Goal: Navigation & Orientation: Find specific page/section

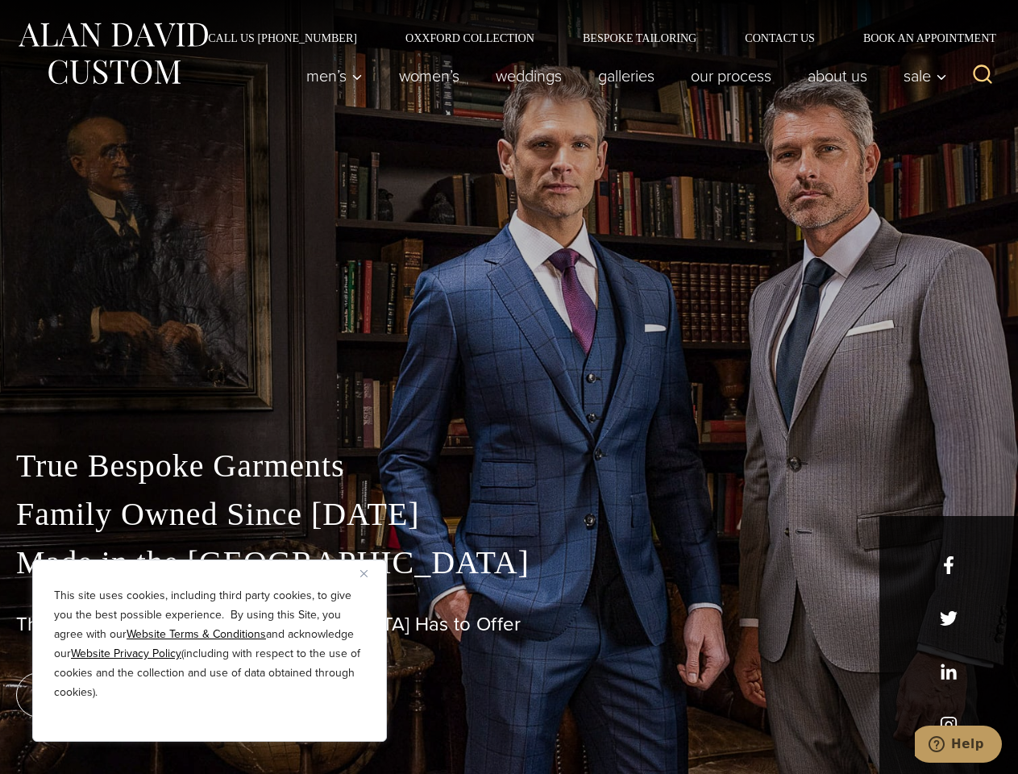
click at [509, 387] on div "True Bespoke Garments Family Owned Since [DATE] Made in [GEOGRAPHIC_DATA] The B…" at bounding box center [509, 567] width 1018 height 413
click at [370, 573] on button "Close" at bounding box center [369, 572] width 19 height 19
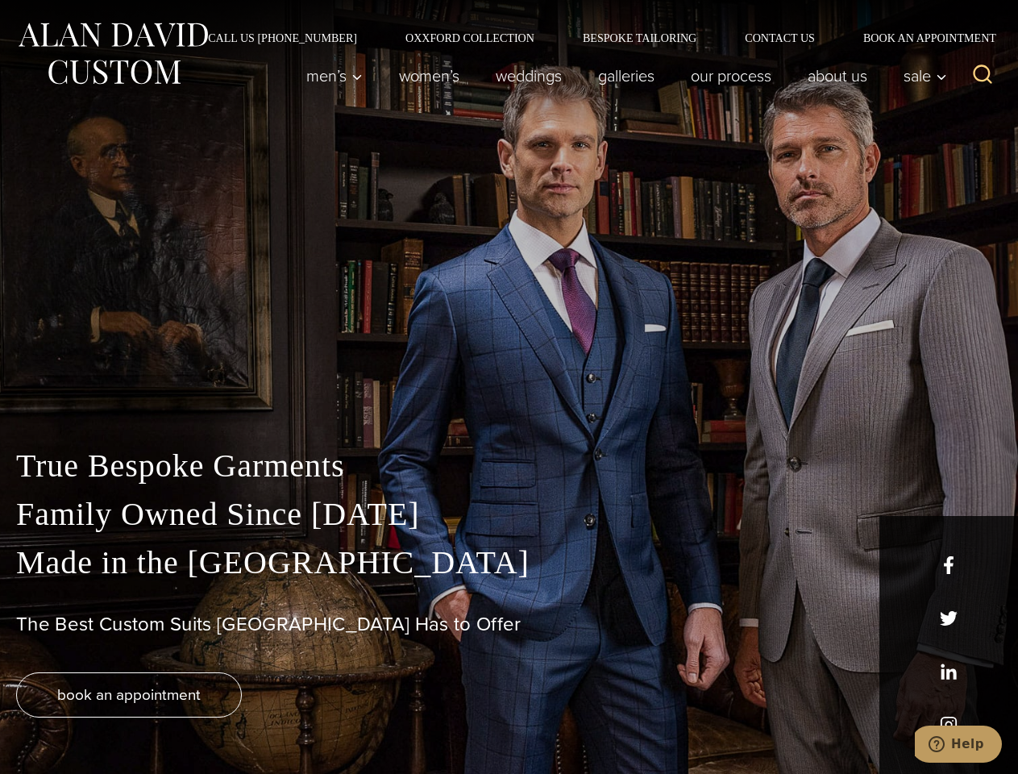
click at [210, 720] on div "True Bespoke Garments Family Owned Since [DATE] Made in [GEOGRAPHIC_DATA] The B…" at bounding box center [509, 608] width 1018 height 332
click at [983, 76] on icon "Search" at bounding box center [982, 74] width 23 height 23
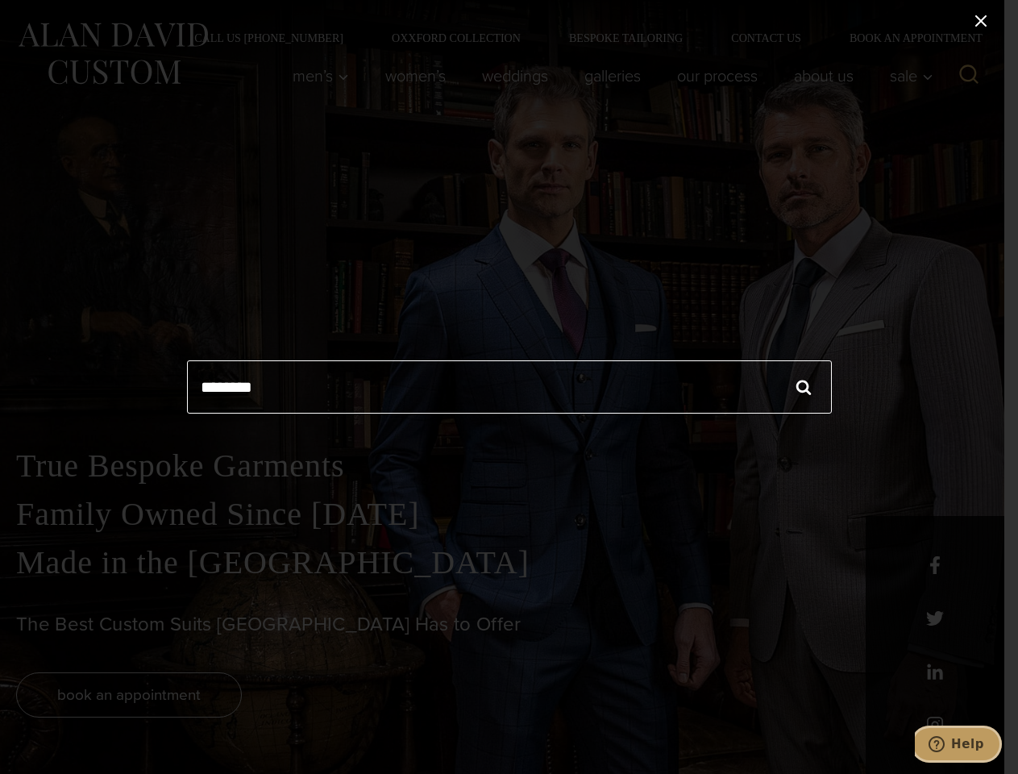
click at [945, 744] on icon "Help" at bounding box center [937, 744] width 16 height 16
